Goal: Browse casually

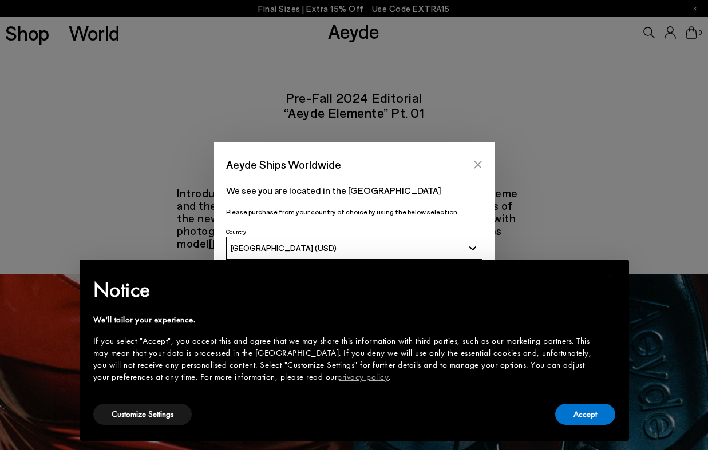
click at [478, 165] on icon "Close" at bounding box center [477, 164] width 9 height 9
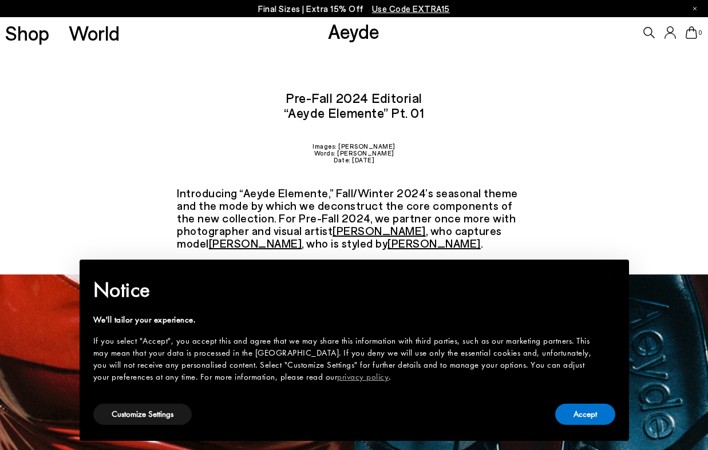
click at [346, 32] on link "Aeyde" at bounding box center [354, 31] width 52 height 24
